Goal: Task Accomplishment & Management: Manage account settings

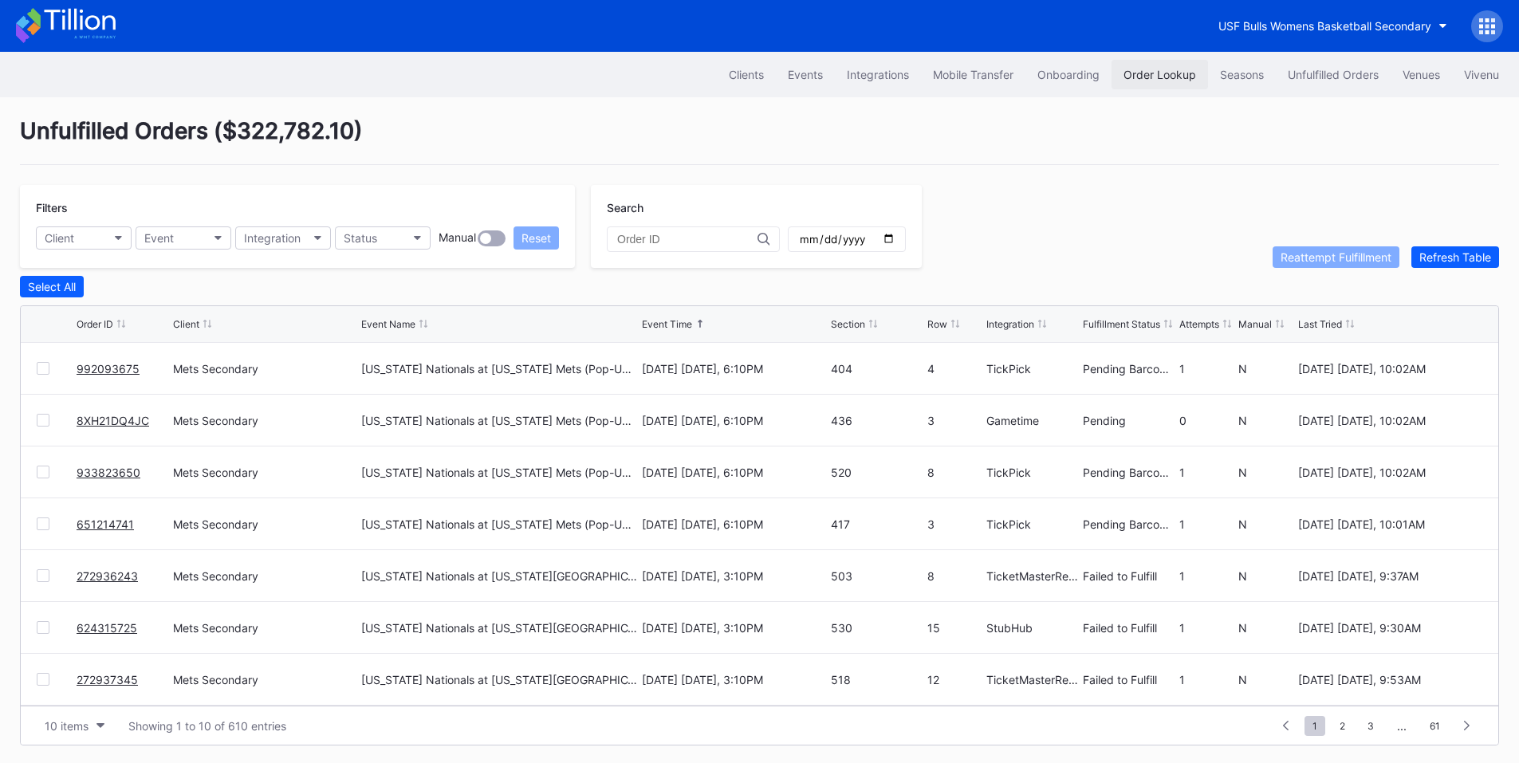
click at [1148, 77] on div "Order Lookup" at bounding box center [1159, 75] width 73 height 14
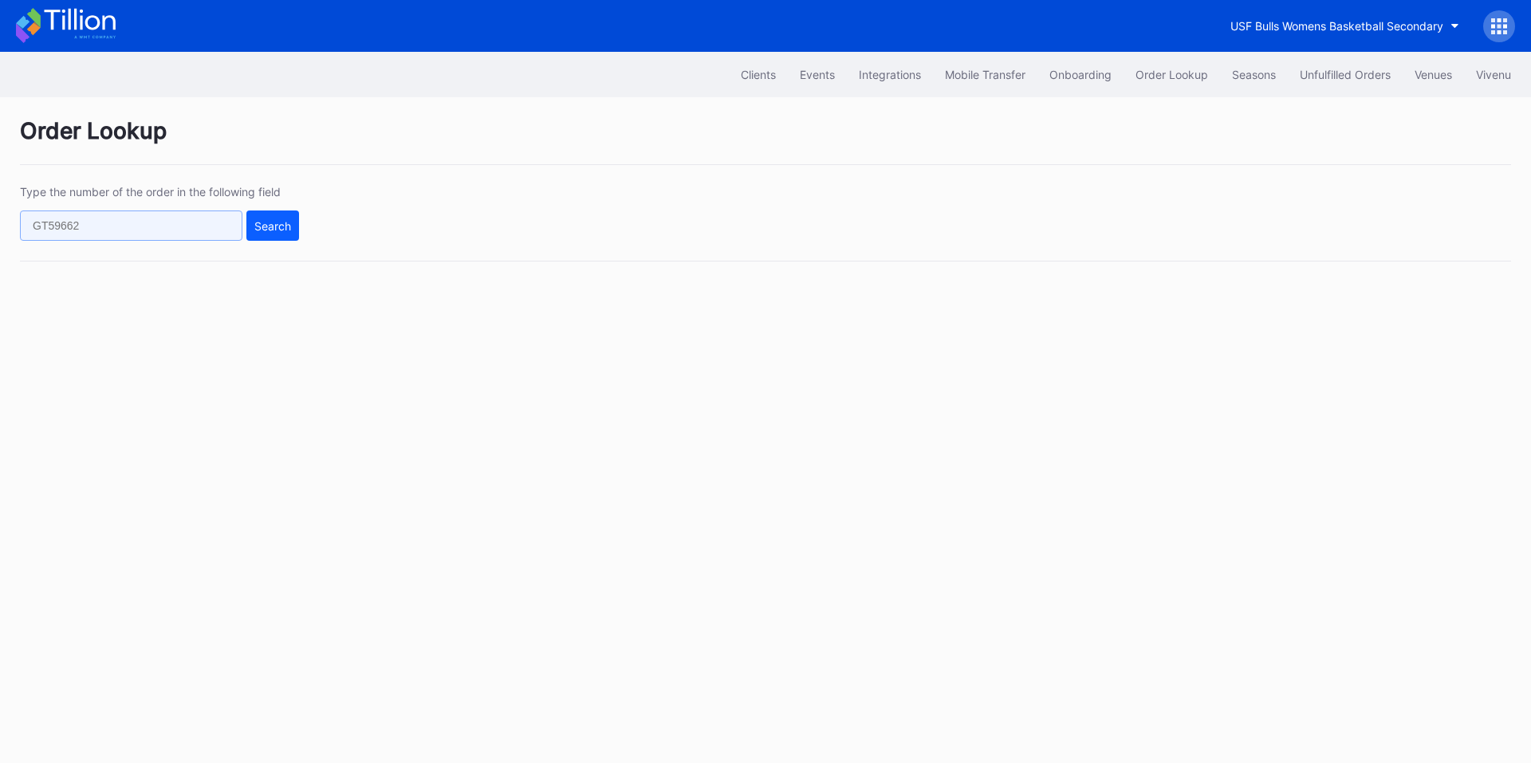
click at [191, 222] on input "text" at bounding box center [131, 225] width 222 height 30
paste input "210044171"
click at [250, 222] on button "Search" at bounding box center [272, 225] width 53 height 30
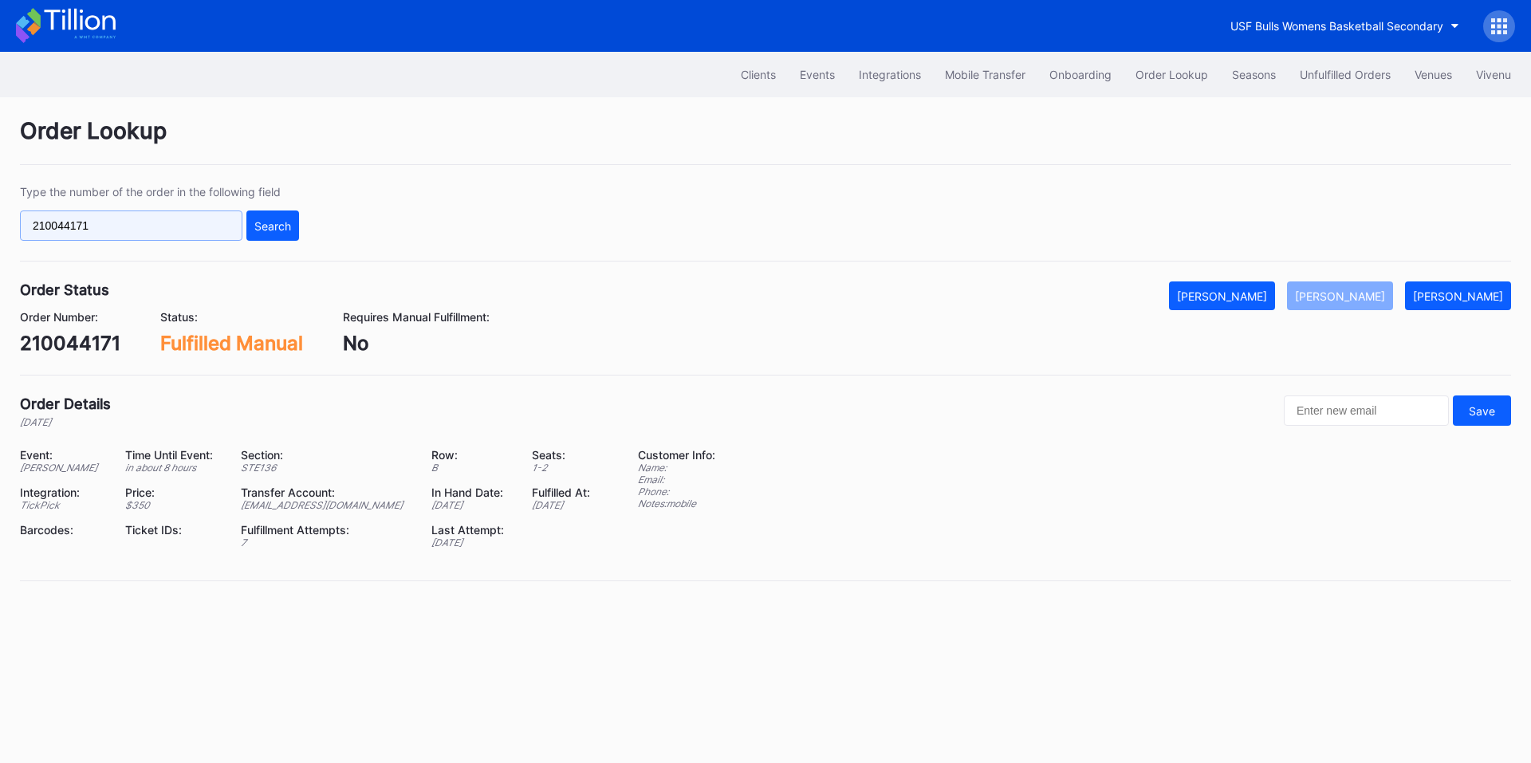
click at [170, 226] on input "210044171" at bounding box center [131, 225] width 222 height 30
paste input "16295"
type input "16295"
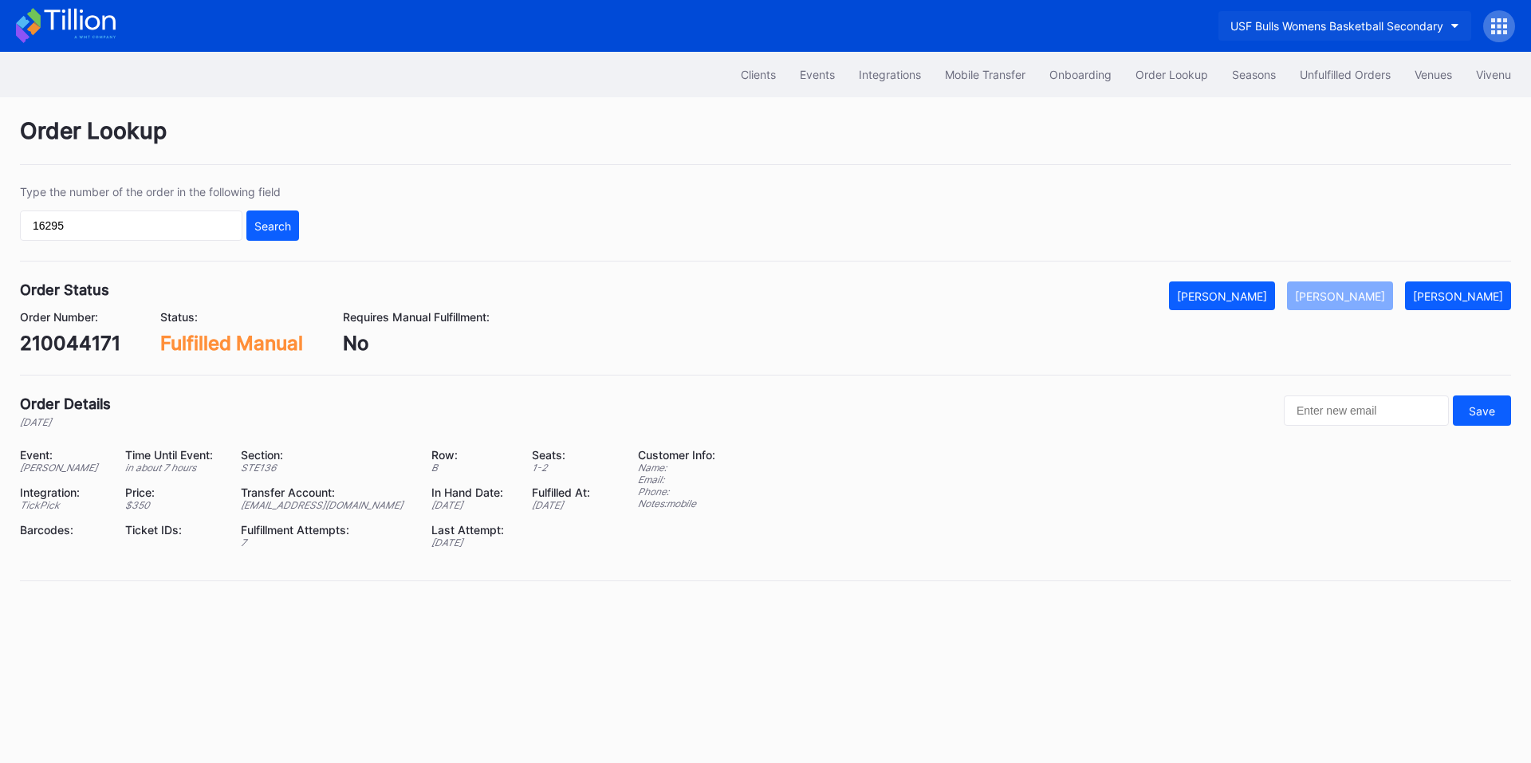
click at [1333, 29] on div "USF Bulls Womens Basketball Secondary" at bounding box center [1336, 26] width 213 height 14
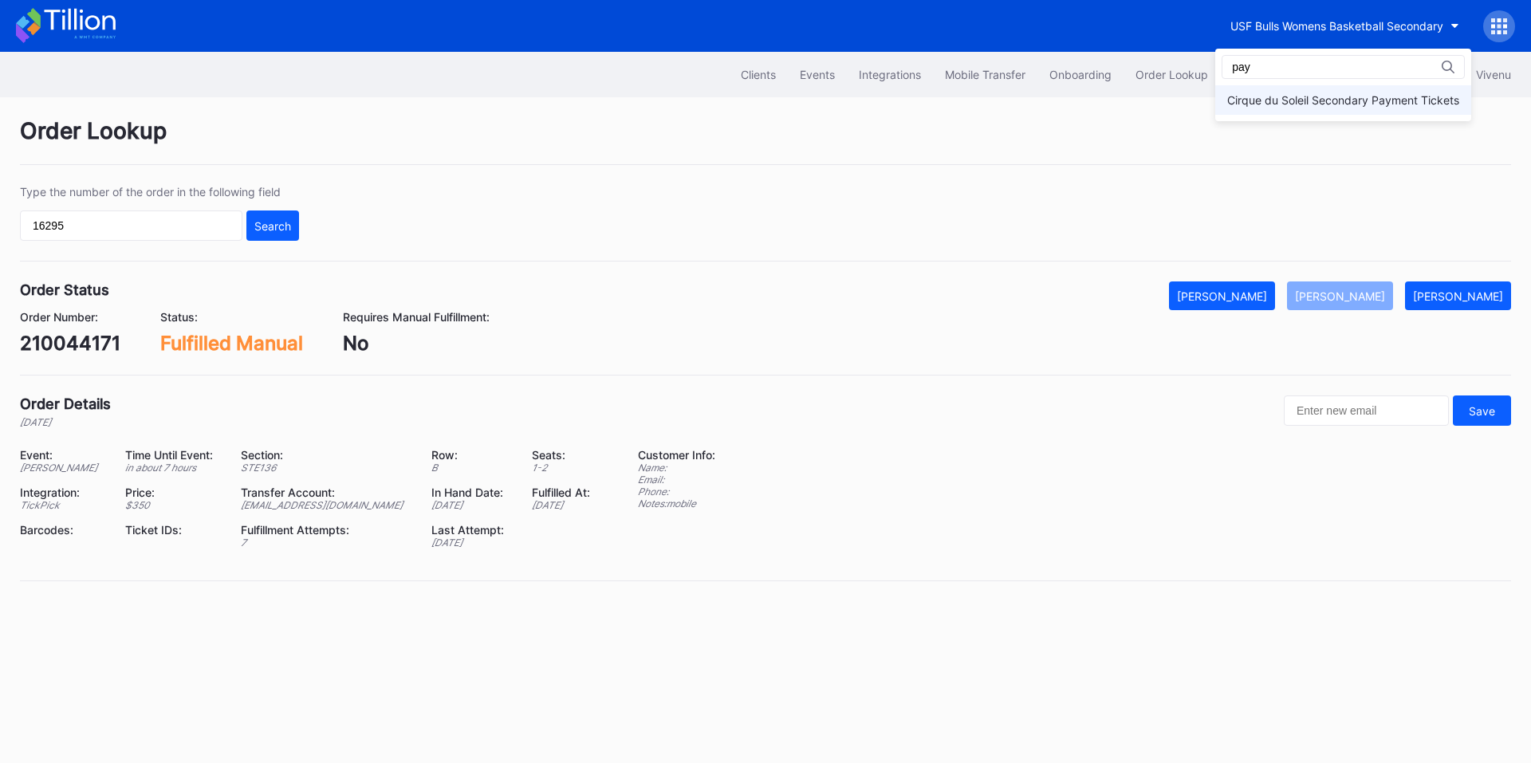
type input "pay"
click at [1302, 96] on div "Cirque du Soleil Secondary Payment Tickets" at bounding box center [1343, 100] width 232 height 14
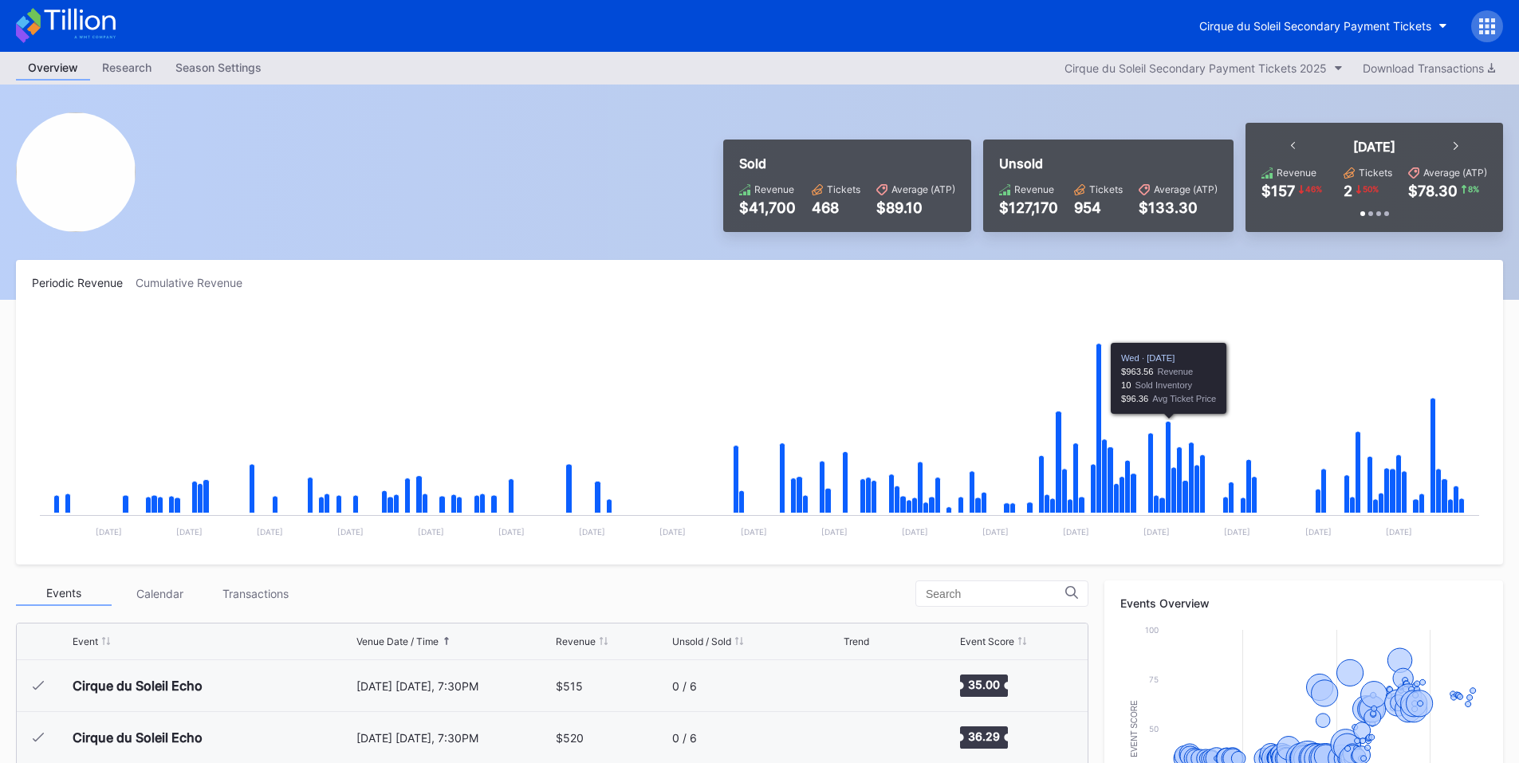
scroll to position [3109, 0]
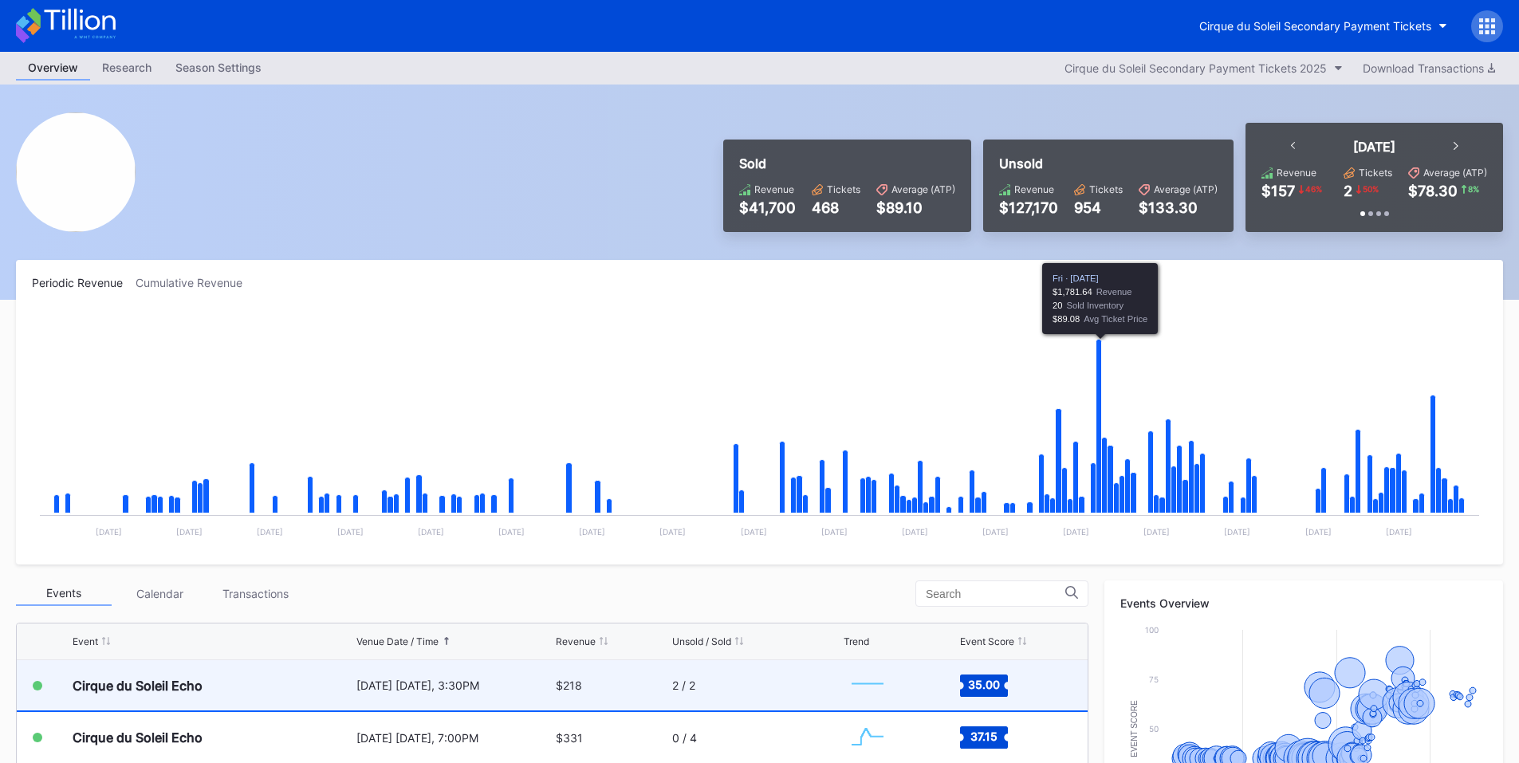
click at [622, 677] on div "$218" at bounding box center [612, 685] width 112 height 50
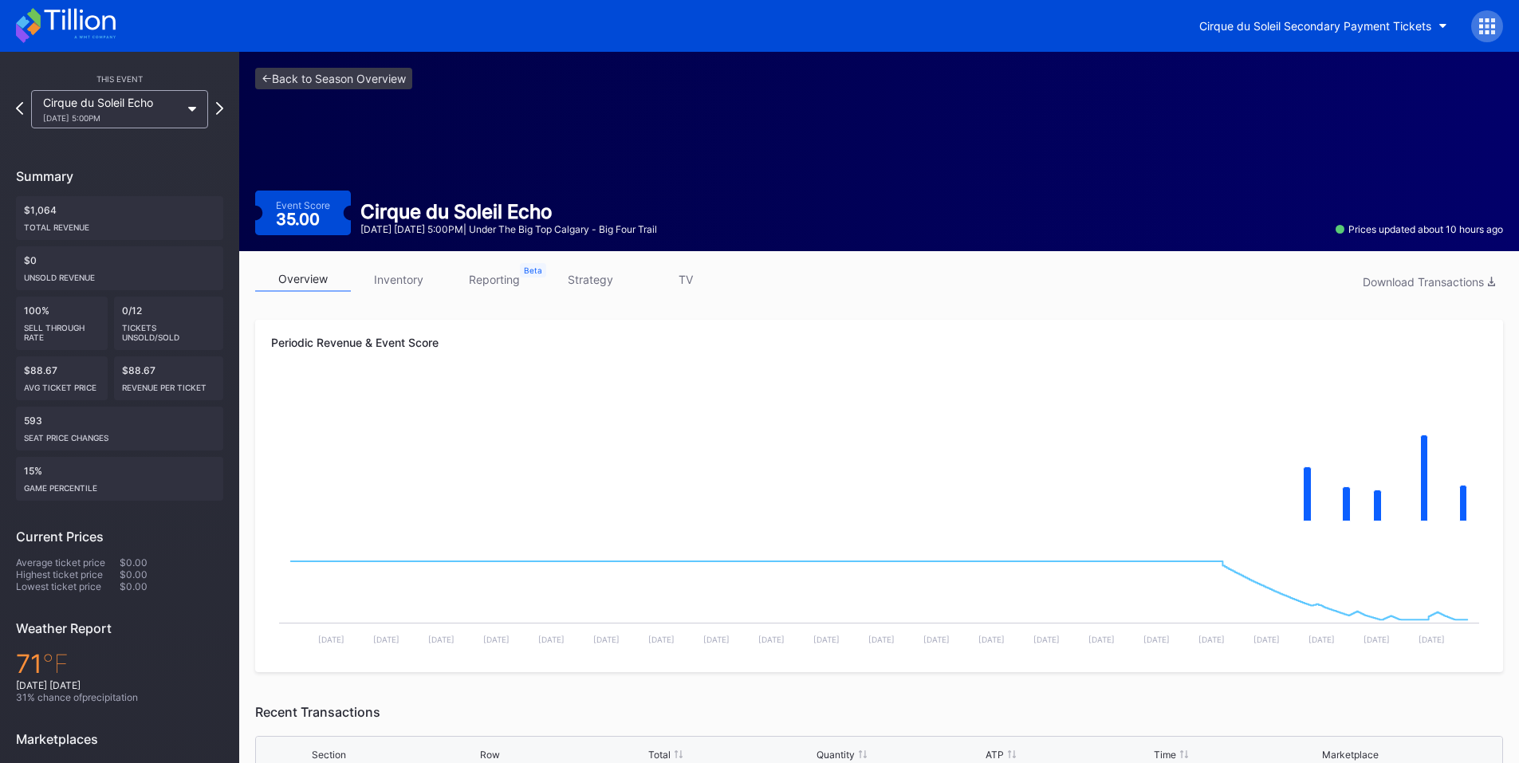
click at [1500, 23] on div at bounding box center [1487, 26] width 32 height 32
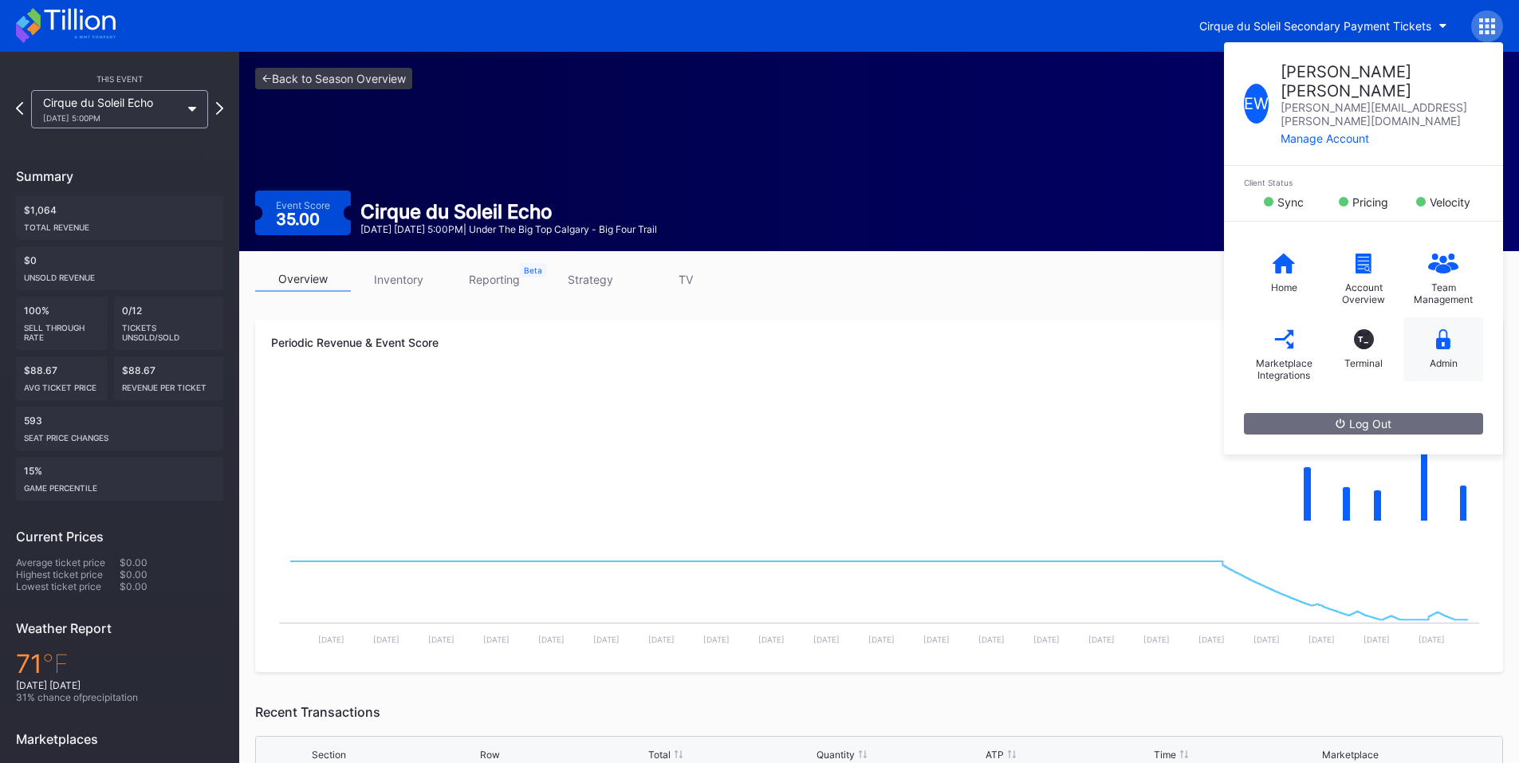
click at [1442, 329] on icon at bounding box center [1443, 339] width 14 height 20
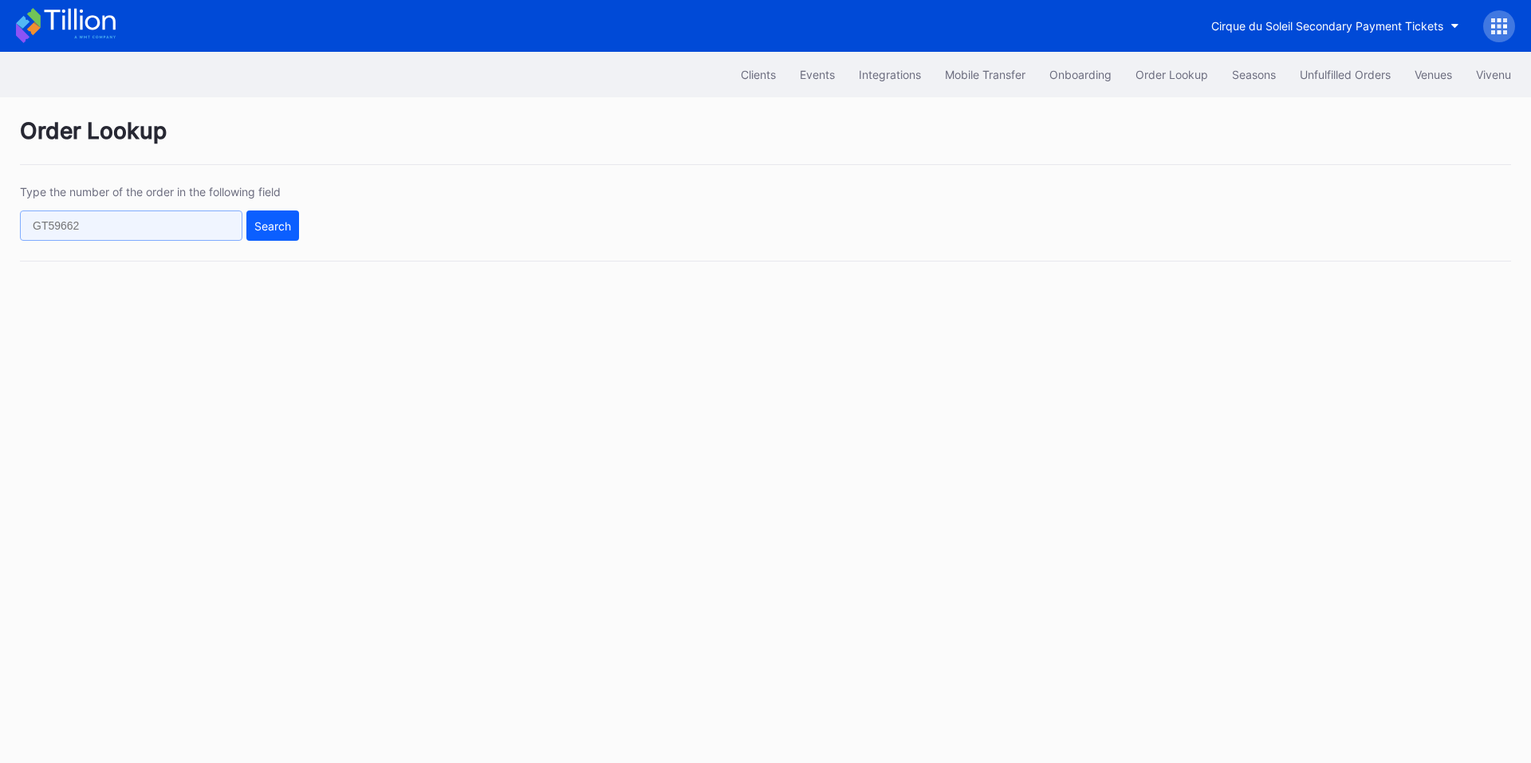
click at [212, 234] on input "text" at bounding box center [131, 225] width 222 height 30
paste input "854900526"
type input "854900526"
click at [267, 226] on div "Search" at bounding box center [272, 226] width 37 height 14
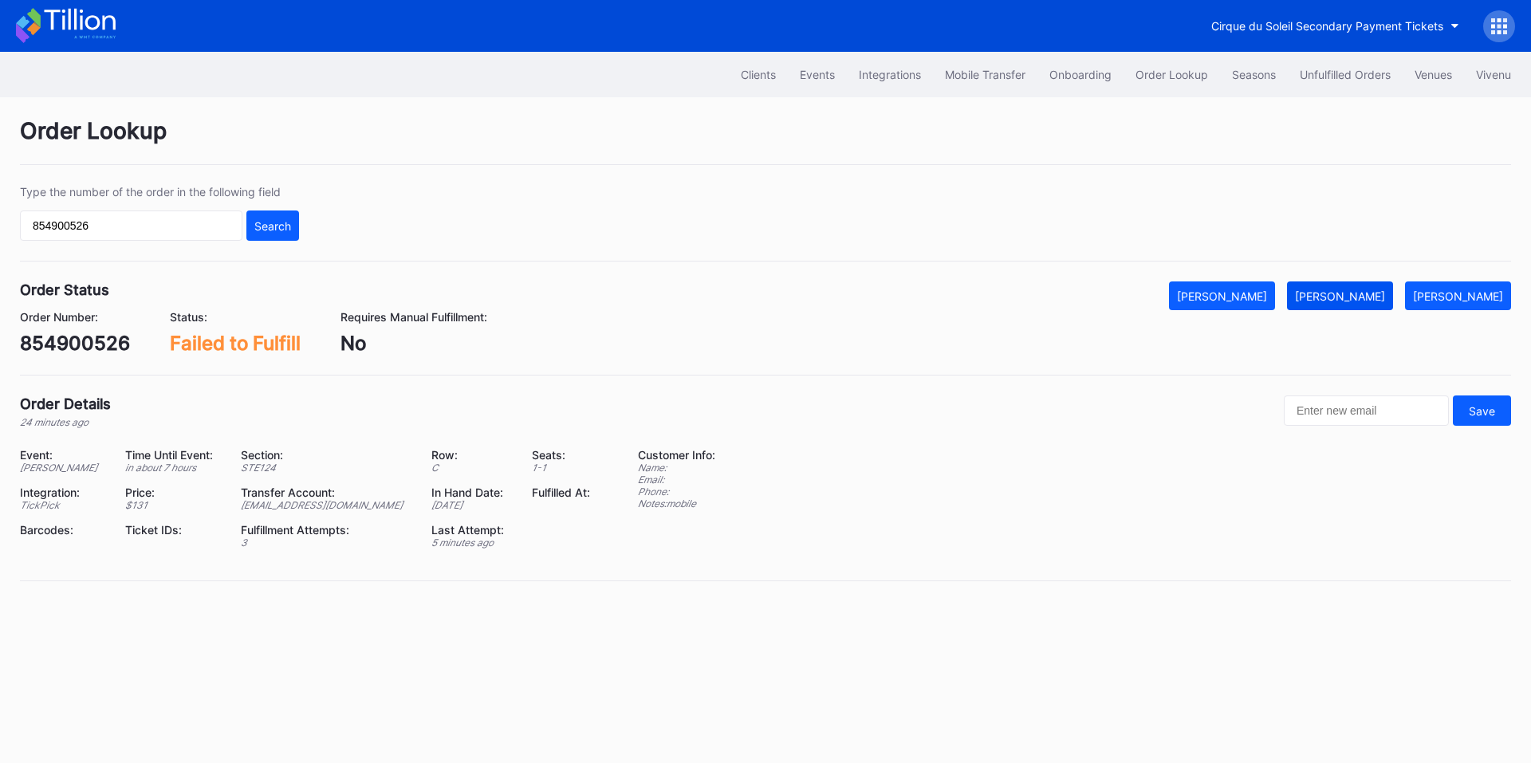
click at [1374, 299] on div "[PERSON_NAME]" at bounding box center [1340, 296] width 90 height 14
